Goal: Find specific page/section: Find specific page/section

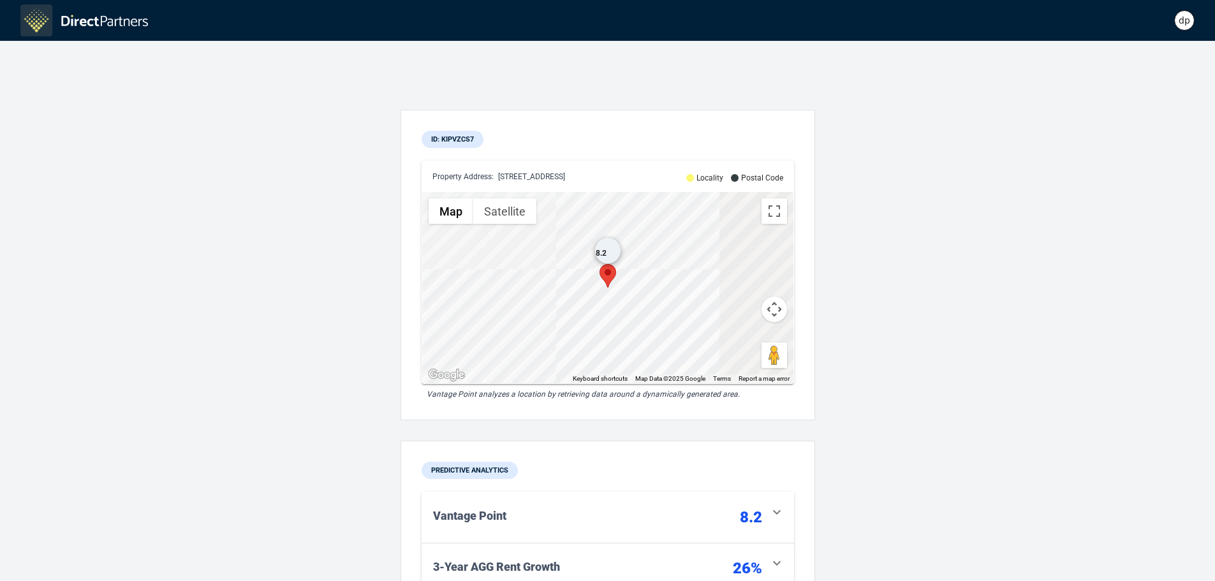
scroll to position [128, 0]
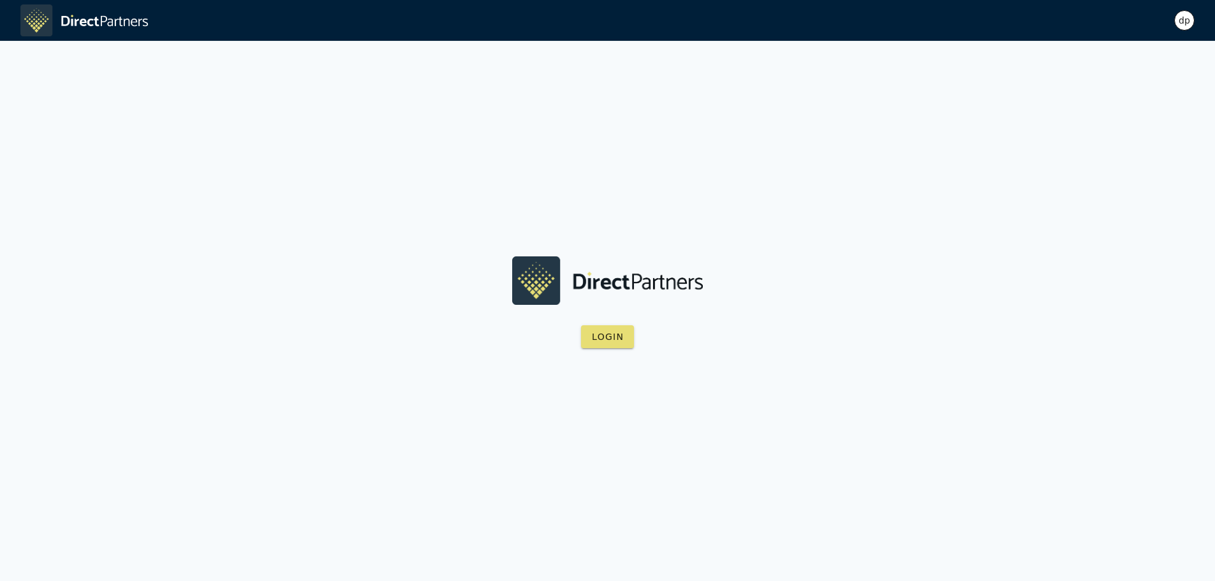
click at [1190, 20] on div "dp" at bounding box center [1185, 20] width 20 height 20
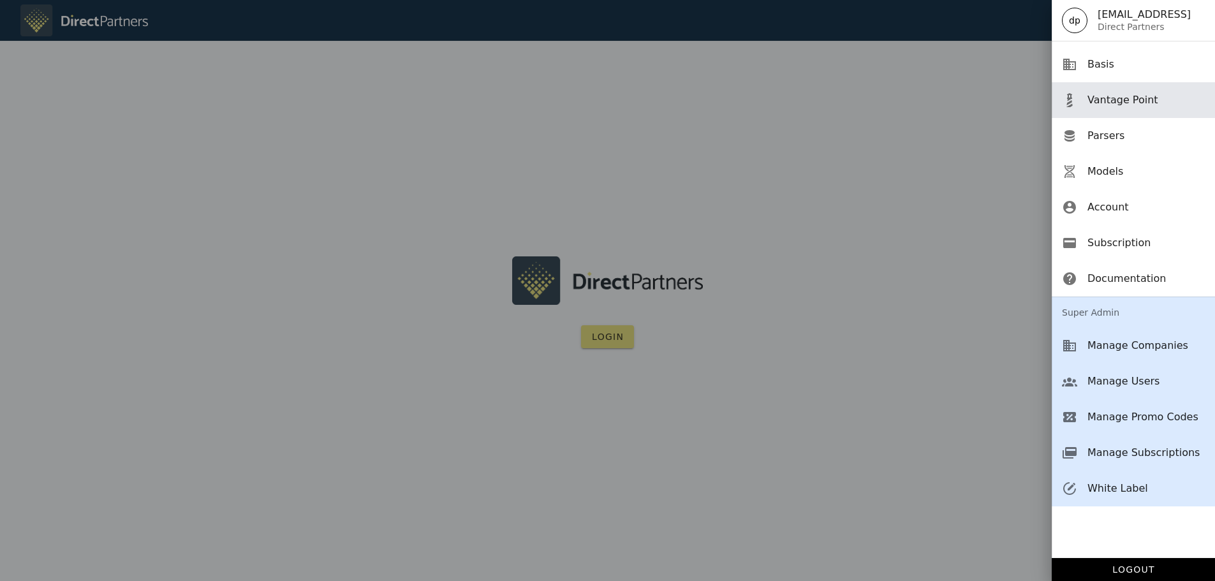
click at [1108, 94] on div "Vantage Point" at bounding box center [1146, 100] width 117 height 12
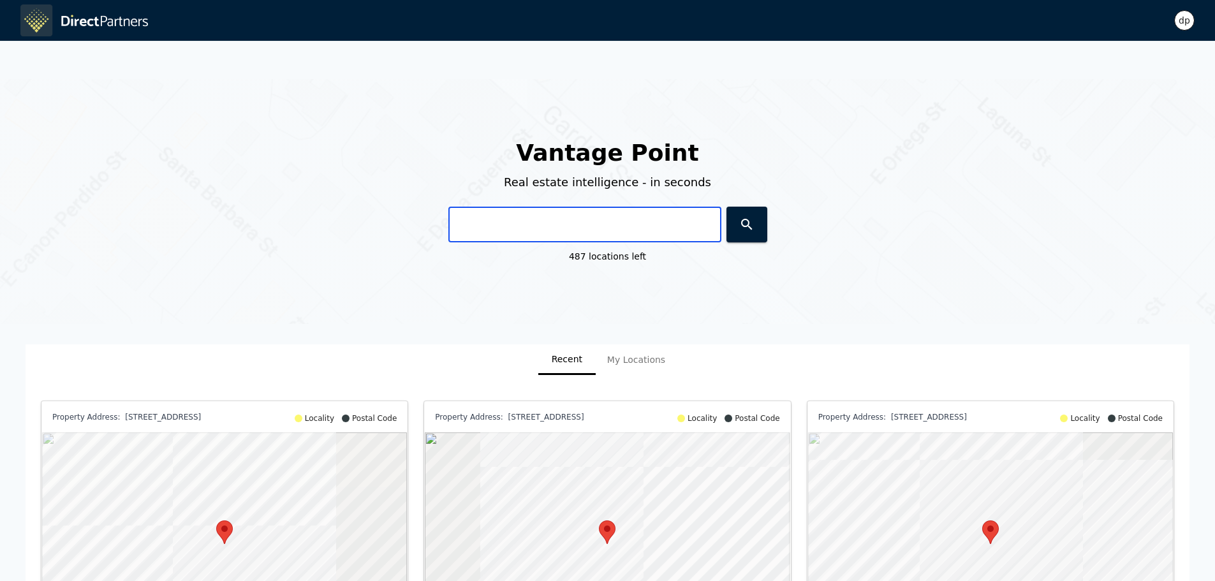
click at [562, 219] on input "text" at bounding box center [585, 225] width 273 height 36
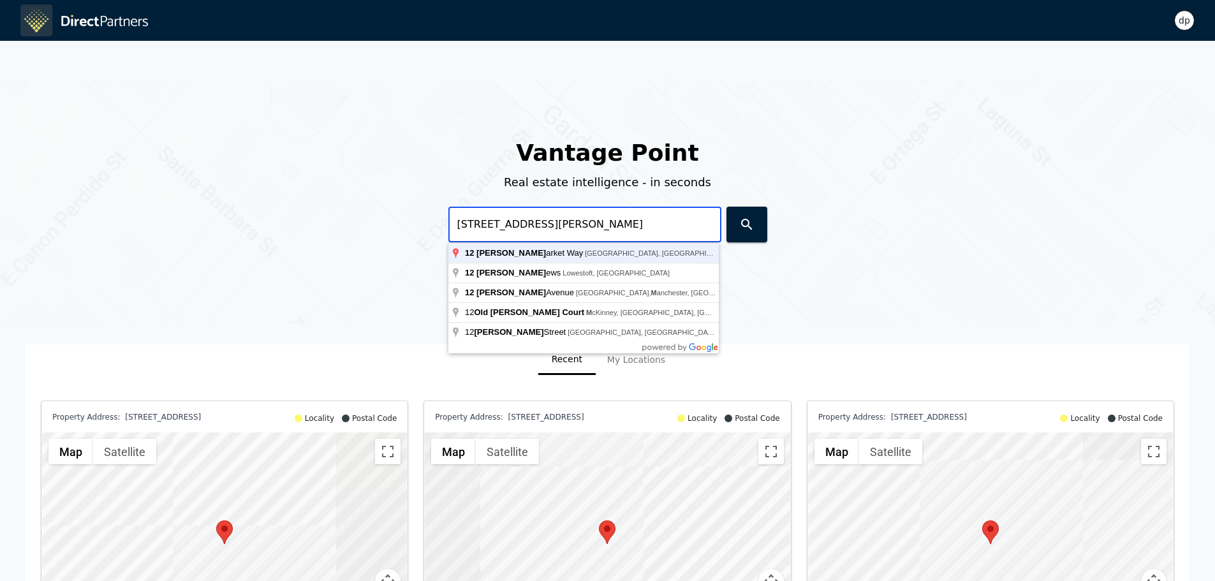
type input "12 Dawson Market Way, Dawsonville, GA, USA"
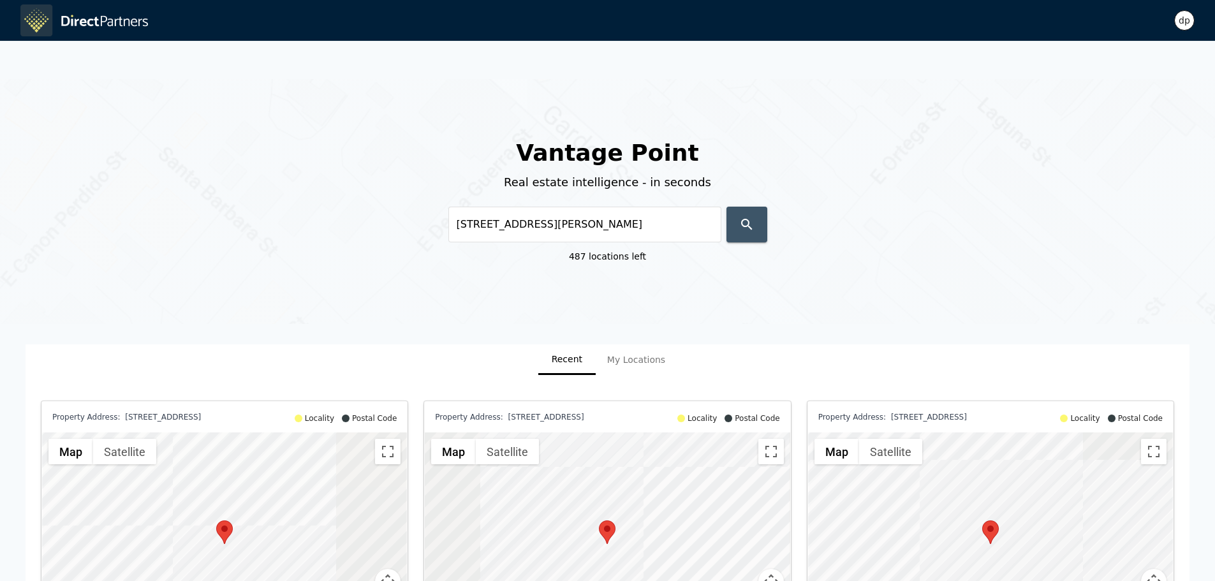
click at [741, 225] on icon "button" at bounding box center [746, 224] width 15 height 15
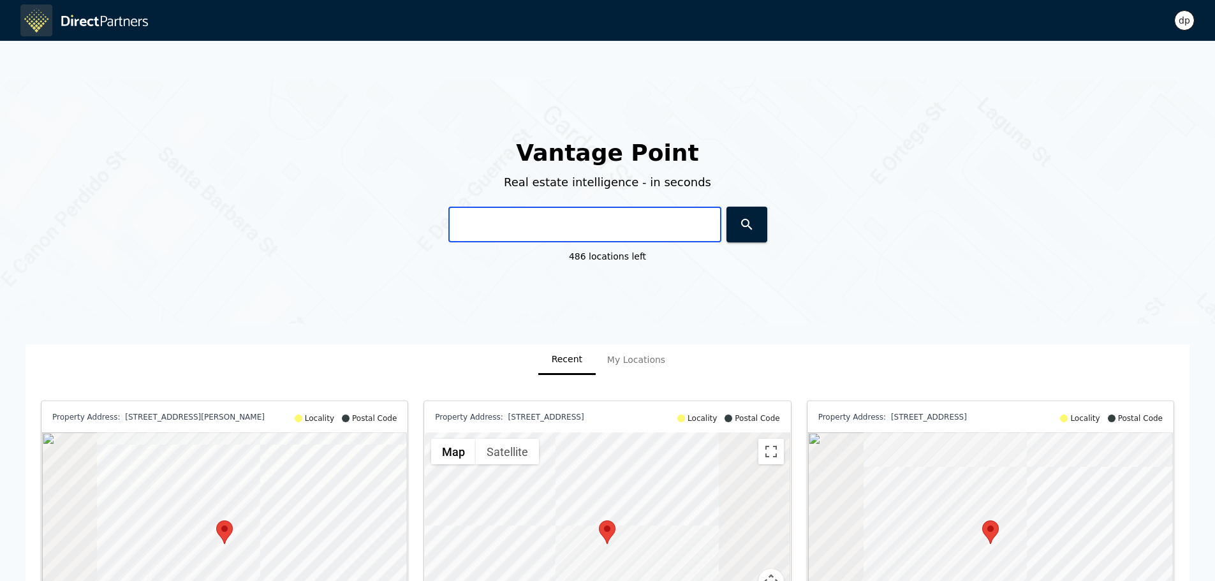
click at [475, 221] on input "text" at bounding box center [585, 225] width 273 height 36
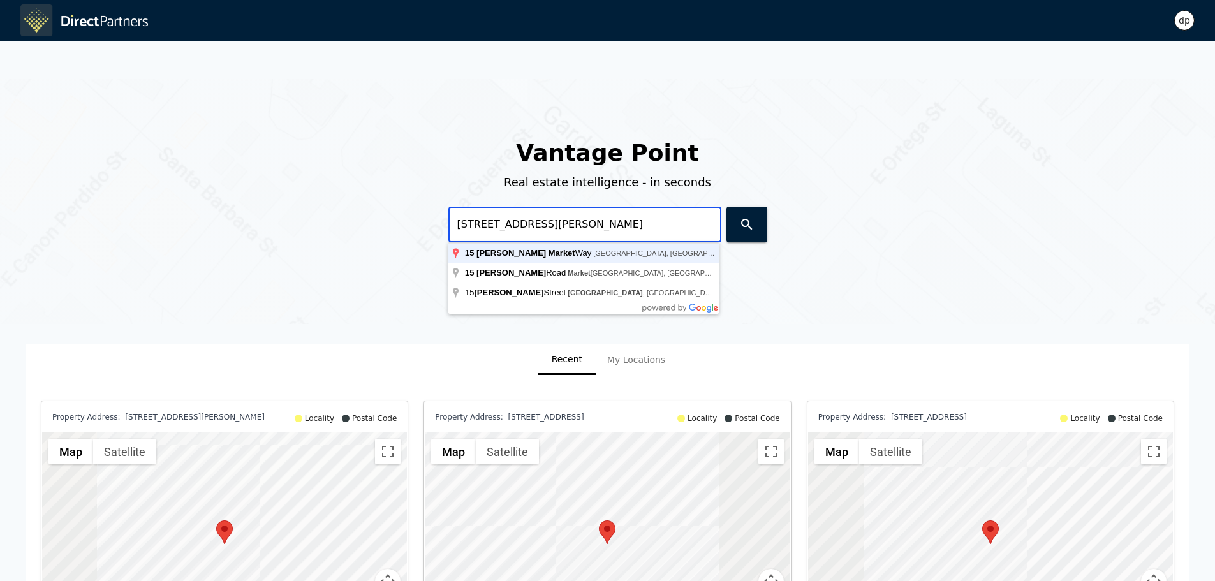
type input "15 Dawson Market Way, Dawsonville, GA, USA"
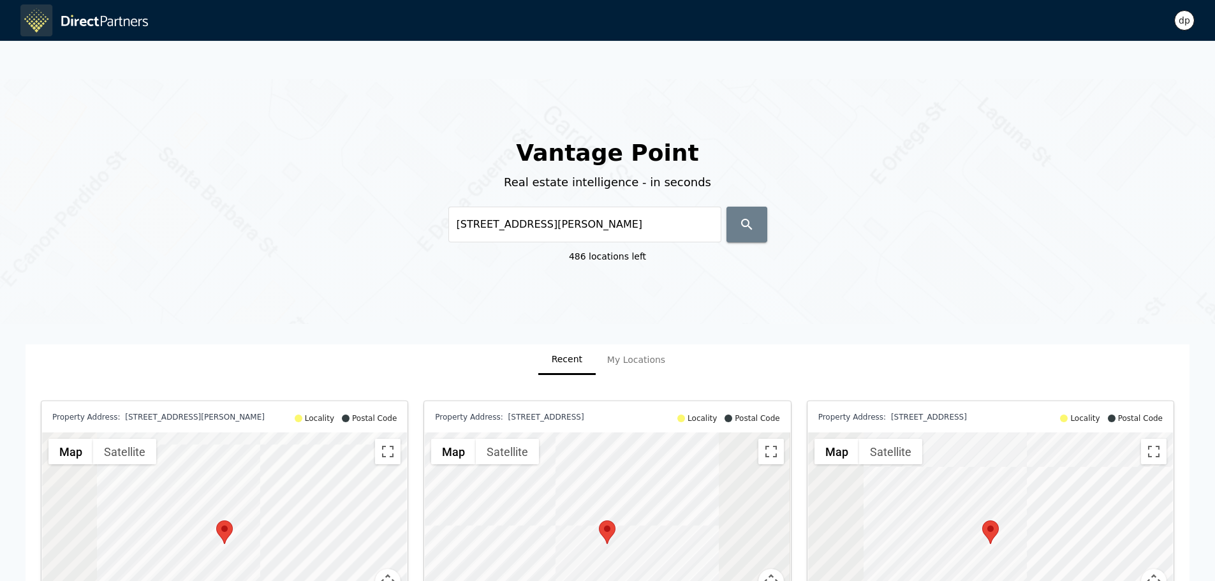
click at [756, 223] on span "button" at bounding box center [747, 224] width 20 height 15
